Goal: Book appointment/travel/reservation

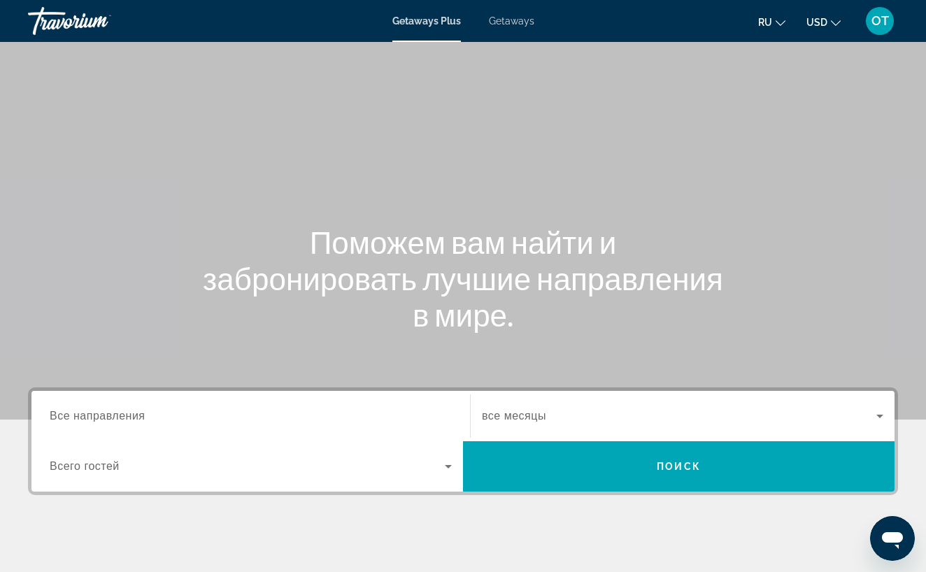
click at [522, 22] on span "Getaways" at bounding box center [511, 20] width 45 height 11
click at [166, 412] on input "Destination Все направления" at bounding box center [251, 416] width 402 height 17
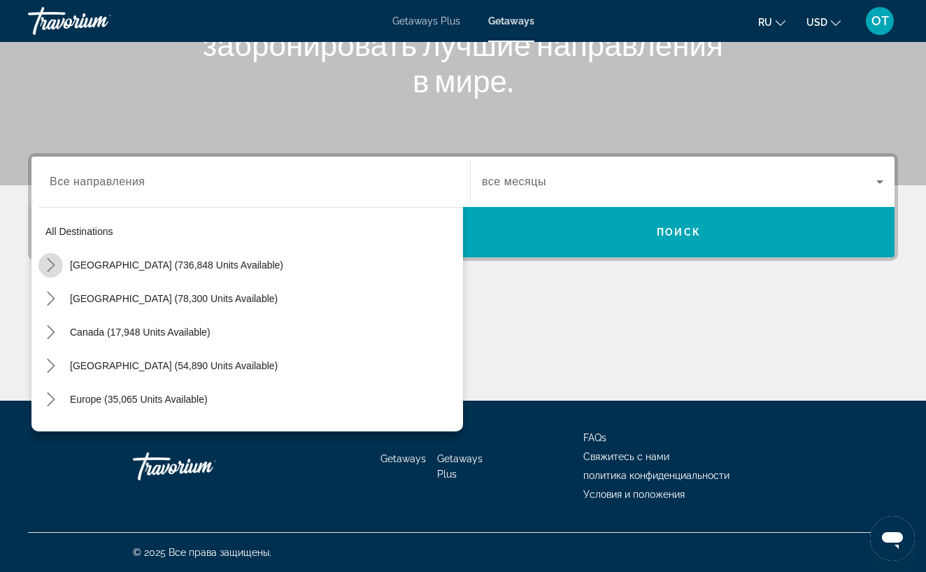
click at [48, 266] on icon "Toggle United States (736,848 units available) submenu" at bounding box center [51, 265] width 14 height 14
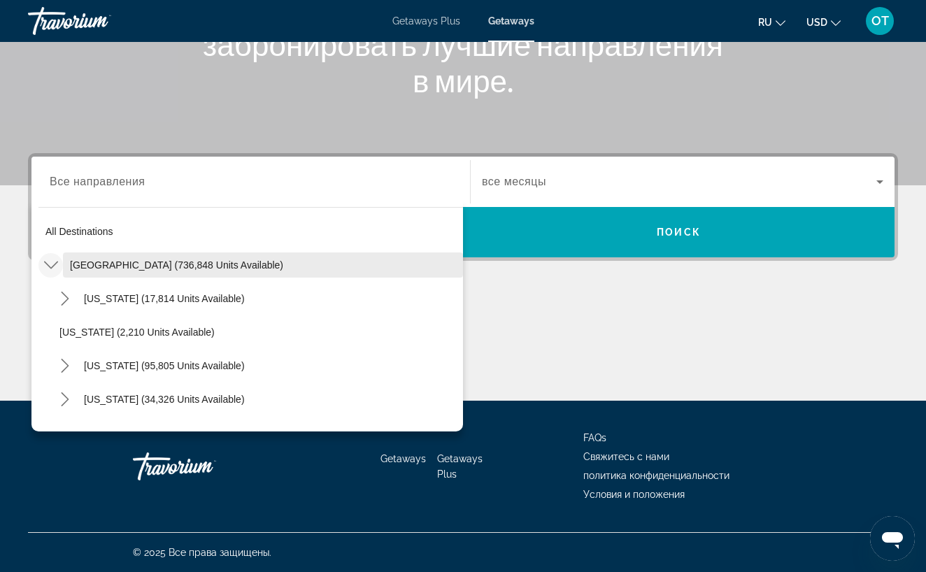
click at [122, 266] on span "[GEOGRAPHIC_DATA] (736,848 units available)" at bounding box center [176, 264] width 213 height 11
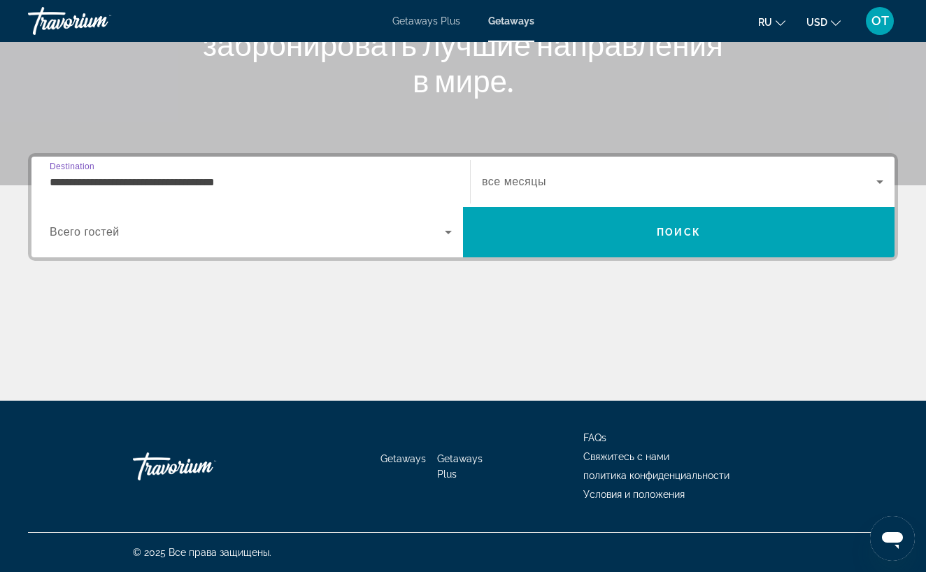
click at [210, 188] on input "**********" at bounding box center [251, 182] width 402 height 17
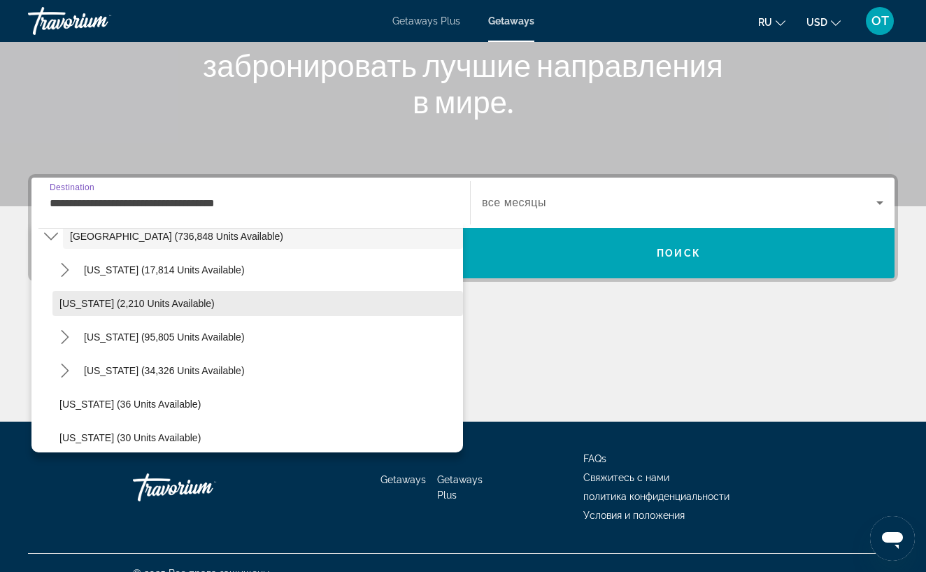
scroll to position [61, 0]
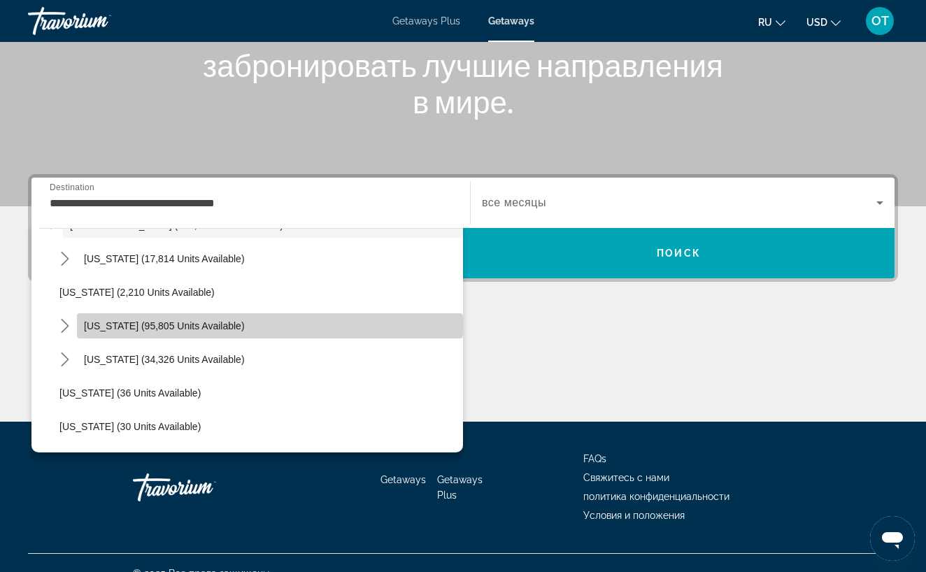
click at [99, 326] on span "[US_STATE] (95,805 units available)" at bounding box center [164, 325] width 161 height 11
type input "**********"
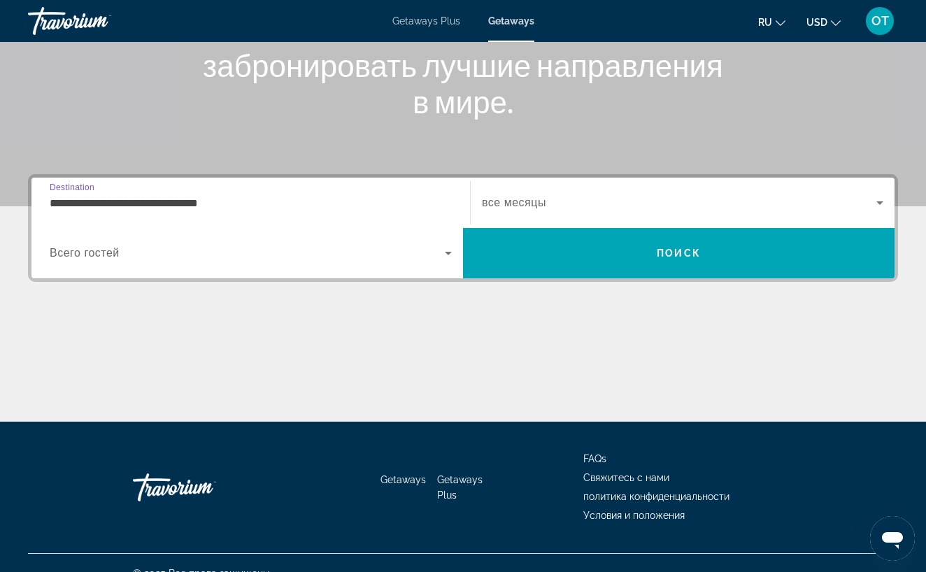
scroll to position [234, 0]
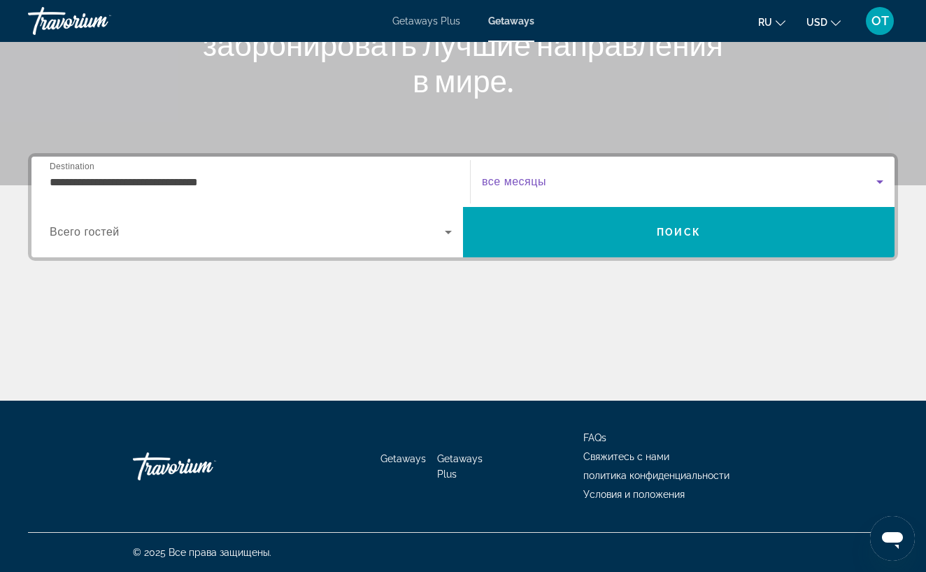
click at [883, 182] on icon "Search widget" at bounding box center [879, 181] width 17 height 17
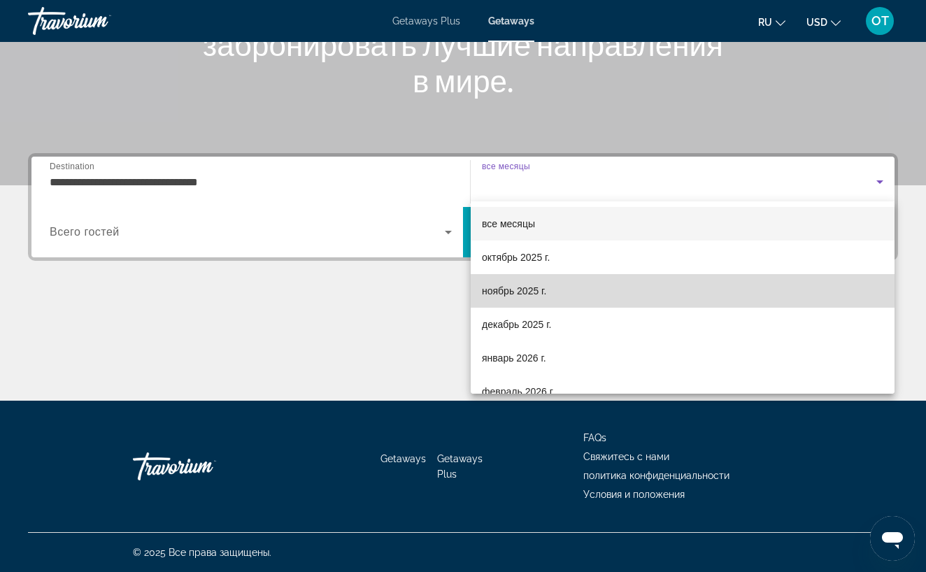
click at [670, 298] on mat-option "ноябрь 2025 г." at bounding box center [682, 291] width 424 height 34
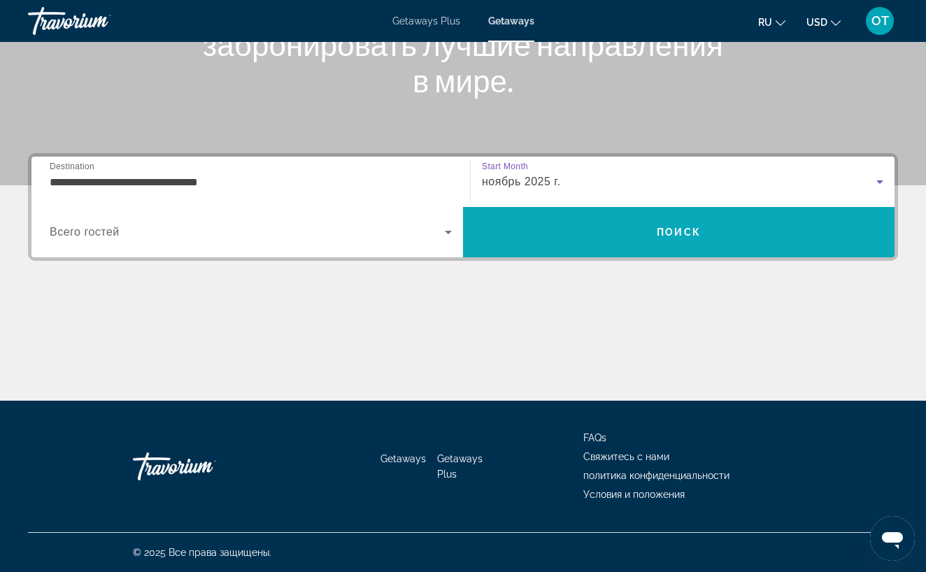
click at [689, 236] on span "Поиск" at bounding box center [678, 231] width 44 height 11
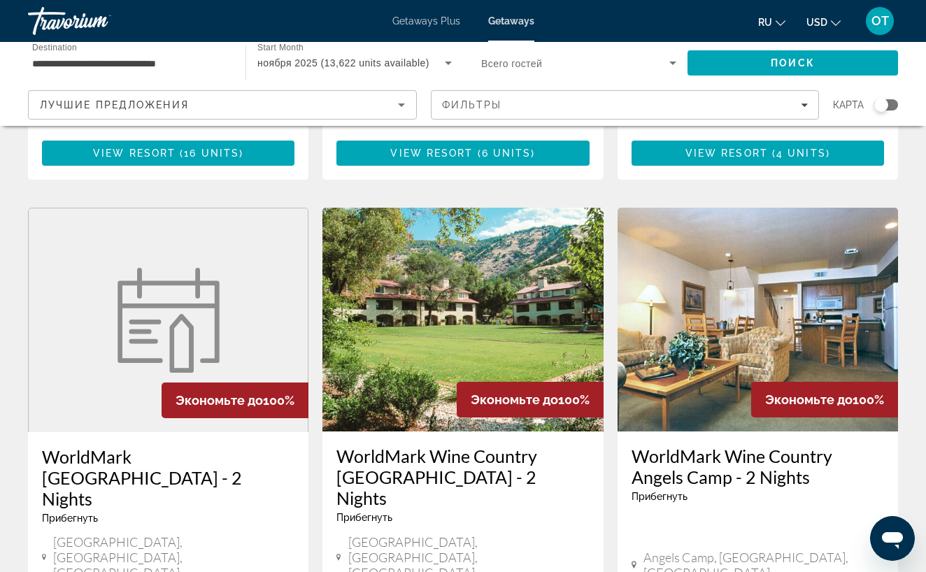
scroll to position [517, 0]
